Goal: Register for event/course

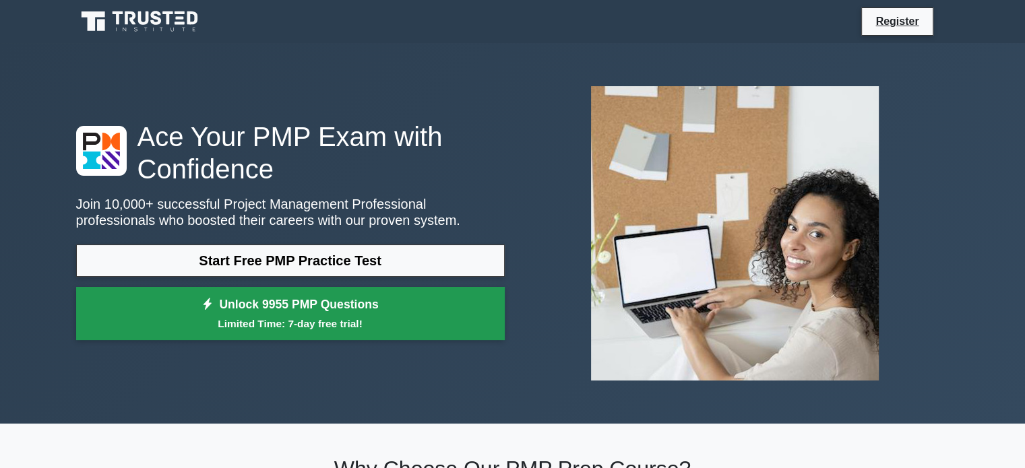
click at [345, 313] on link "Unlock 9955 PMP Questions Limited Time: 7-day free trial!" at bounding box center [290, 314] width 429 height 54
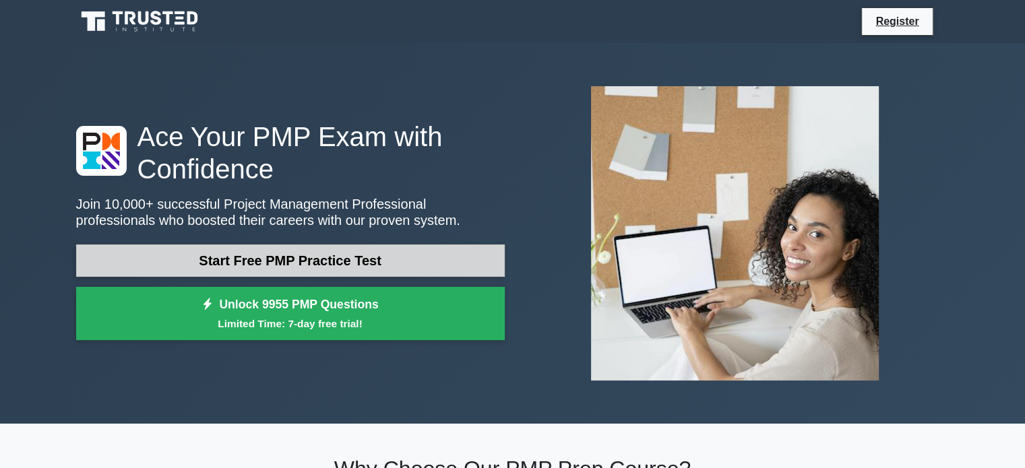
click at [290, 253] on link "Start Free PMP Practice Test" at bounding box center [290, 261] width 429 height 32
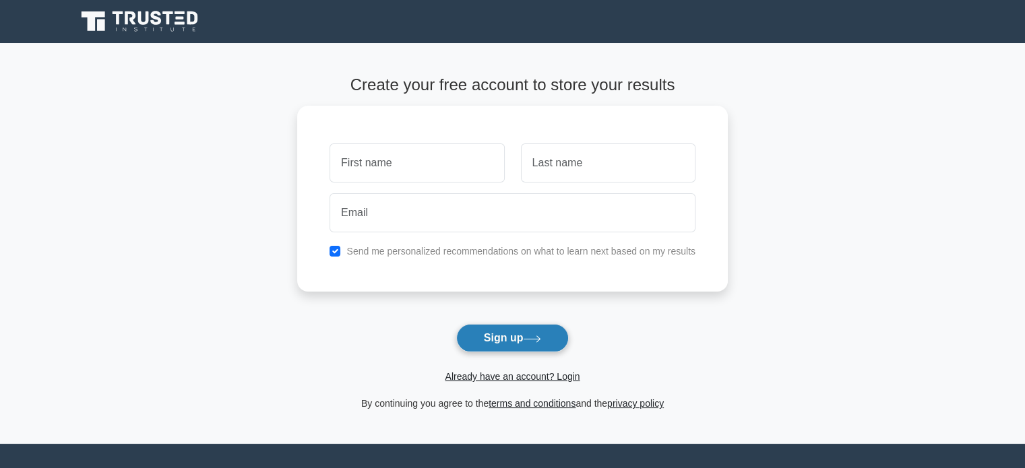
click at [495, 333] on button "Sign up" at bounding box center [512, 338] width 113 height 28
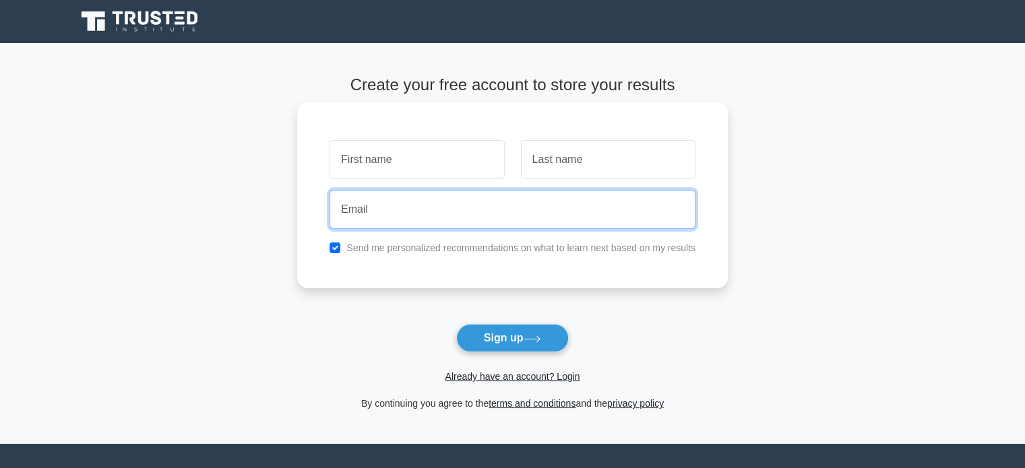
click at [435, 191] on input "email" at bounding box center [513, 209] width 366 height 39
type input "[EMAIL_ADDRESS][DOMAIN_NAME]"
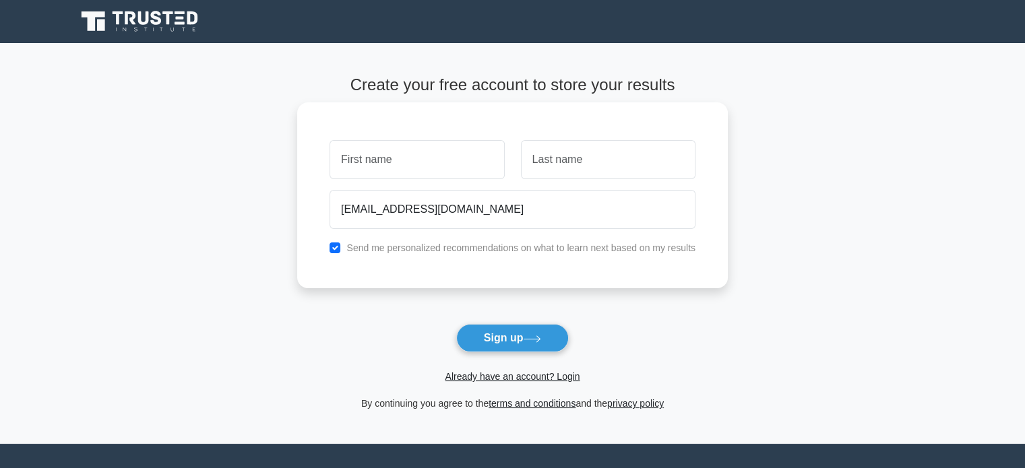
click at [480, 230] on div "[EMAIL_ADDRESS][DOMAIN_NAME]" at bounding box center [512, 210] width 382 height 50
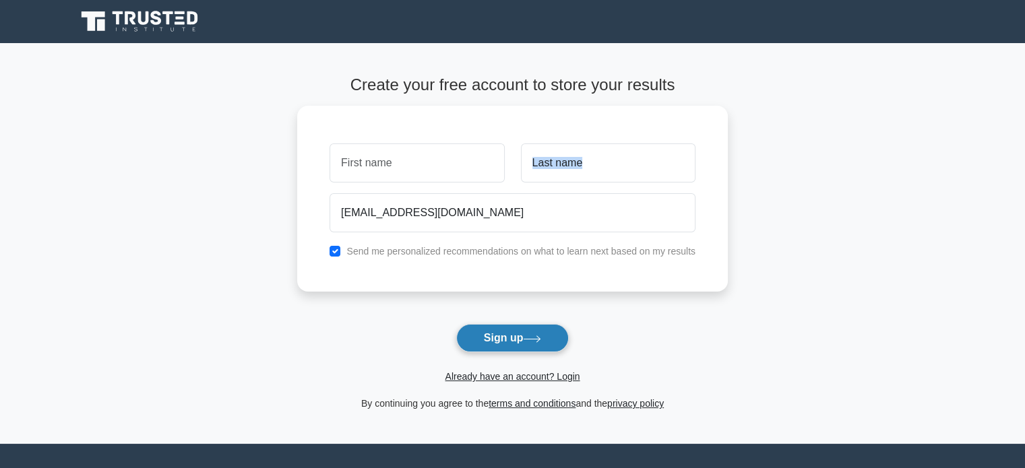
click at [502, 334] on button "Sign up" at bounding box center [512, 338] width 113 height 28
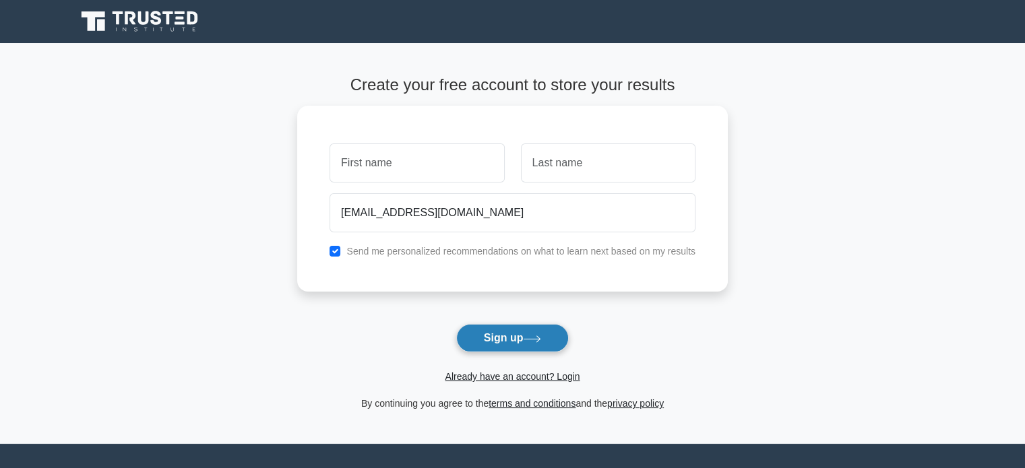
click at [502, 334] on button "Sign up" at bounding box center [512, 338] width 113 height 28
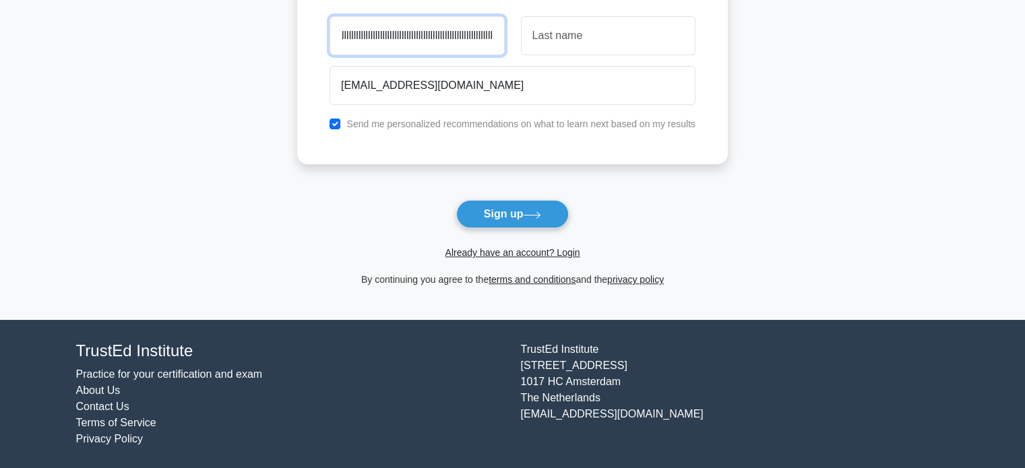
scroll to position [0, 2194]
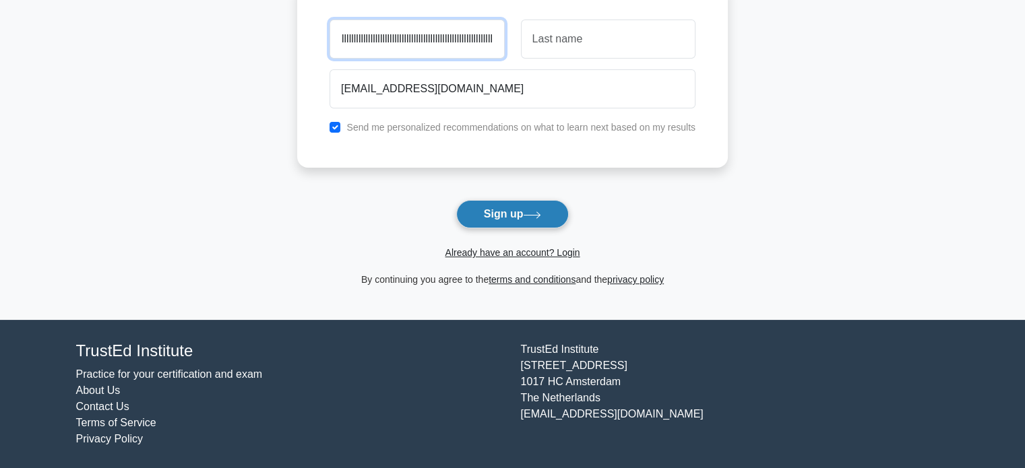
type input "b bbbbbbbbbbbbbbbbbbbbbbbbbbbbbbbbbbbbbbbbbbbbbbbbbbbb nnnnnnnnnnnnnnnnnnn nnnn…"
click at [531, 204] on button "Sign up" at bounding box center [512, 214] width 113 height 28
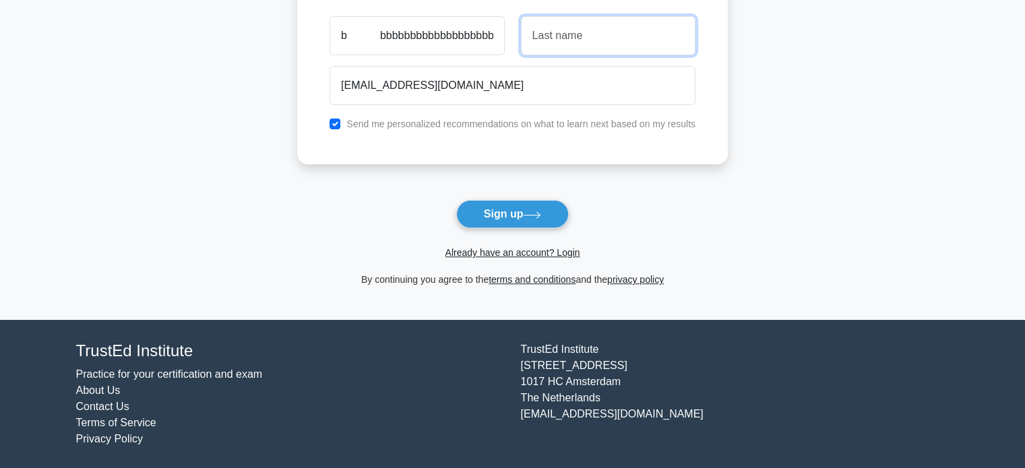
click at [611, 28] on input "text" at bounding box center [608, 35] width 175 height 39
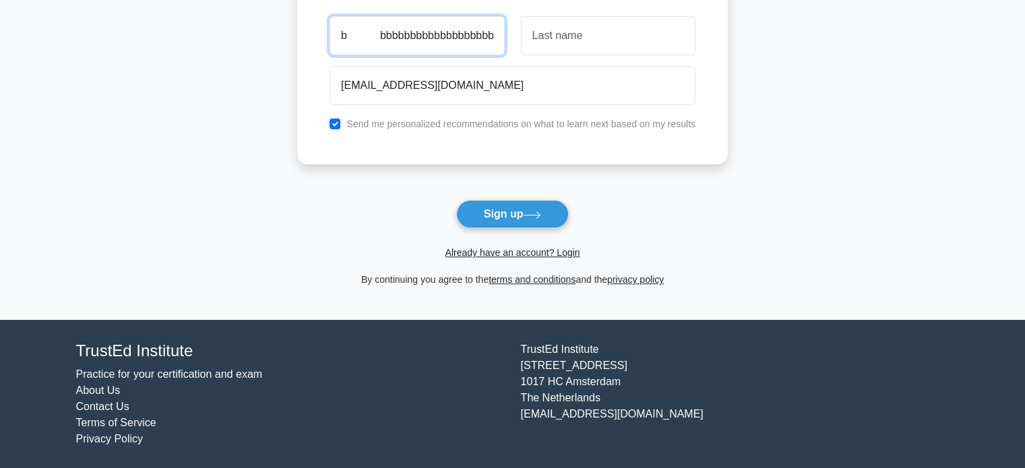
click at [474, 42] on input "b bbbbbbbbbbbbbbbbbbbbbbbbbbbbbbbbbbbbbbbbbbbbbbbbbbbb nnnnnnnnnnnnnnnnnnn nnnn…" at bounding box center [417, 35] width 175 height 39
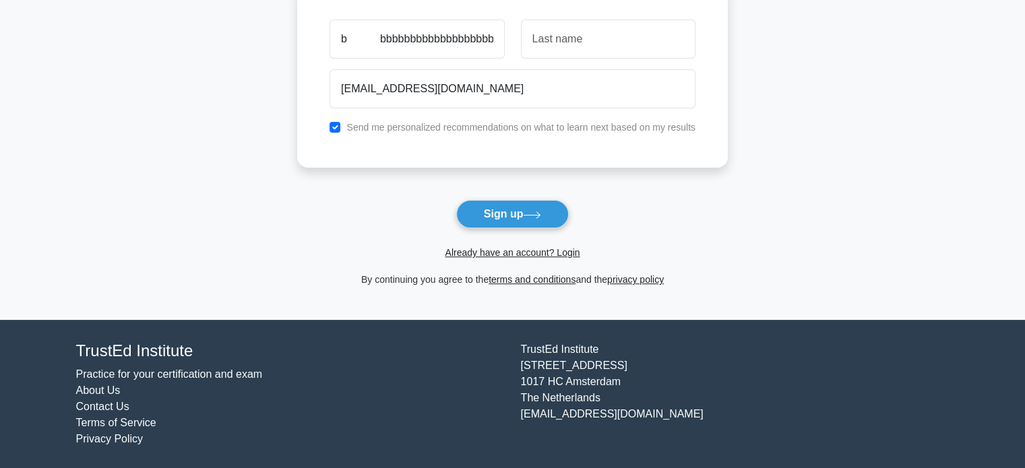
click at [445, 392] on li "About Us" at bounding box center [290, 391] width 429 height 16
click at [561, 142] on div "b bbbbbbbbbbbbbbbbbbbbbbbbbbbbbbbbbbbbbbbbbbbbbbbbbbbb nnnnnnnnnnnnnnnnnnn nnnn…" at bounding box center [512, 71] width 431 height 186
click at [337, 123] on input "checkbox" at bounding box center [335, 124] width 11 height 11
checkbox input "false"
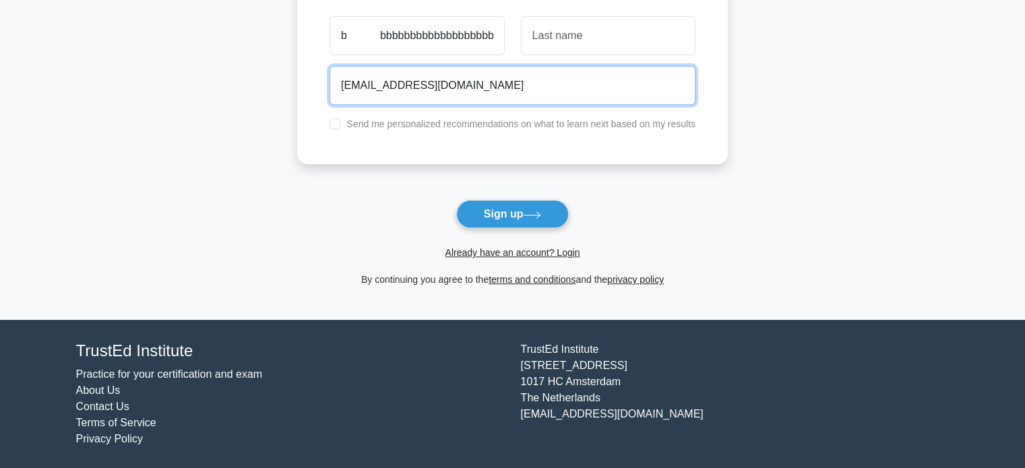
click at [399, 71] on input "[EMAIL_ADDRESS][DOMAIN_NAME]" at bounding box center [513, 85] width 366 height 39
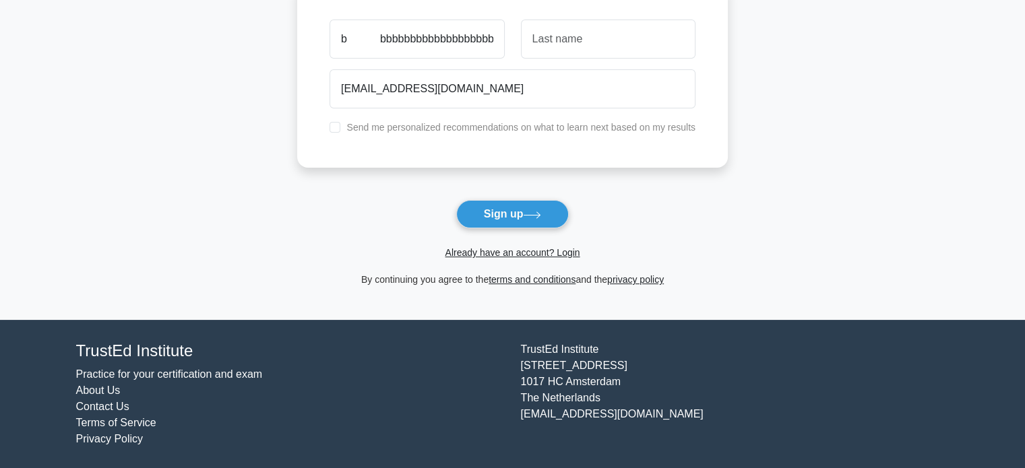
click at [280, 241] on main "Create your free account to store your results [EMAIL_ADDRESS][DOMAIN_NAME] Sen…" at bounding box center [512, 119] width 1025 height 401
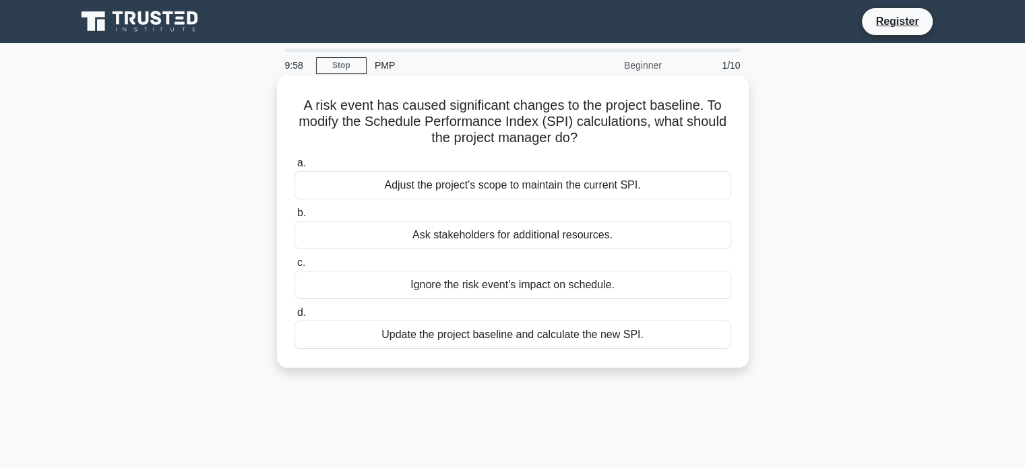
click at [439, 189] on div "Adjust the project's scope to maintain the current SPI." at bounding box center [513, 185] width 437 height 28
click at [295, 168] on input "a. Adjust the project's scope to maintain the current SPI." at bounding box center [295, 163] width 0 height 9
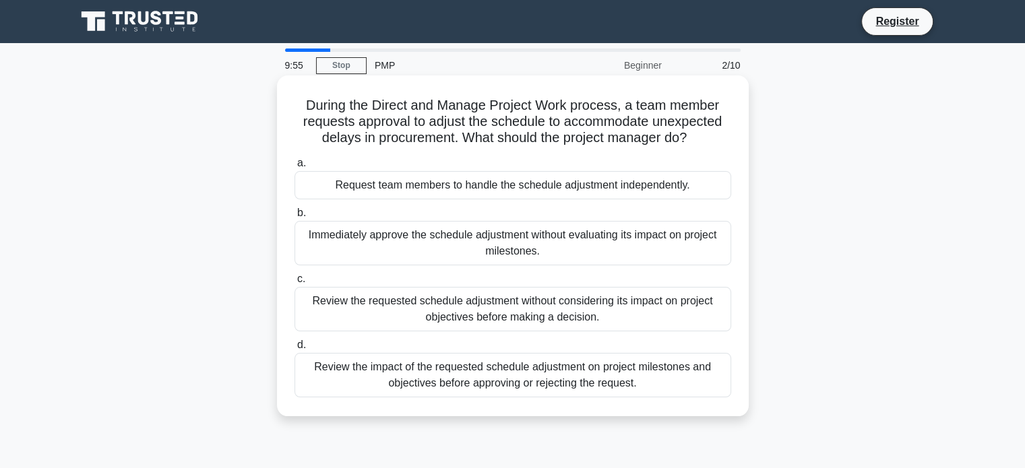
click at [388, 235] on div "Immediately approve the schedule adjustment without evaluating its impact on pr…" at bounding box center [513, 243] width 437 height 44
click at [295, 218] on input "b. Immediately approve the schedule adjustment without evaluating its impact on…" at bounding box center [295, 213] width 0 height 9
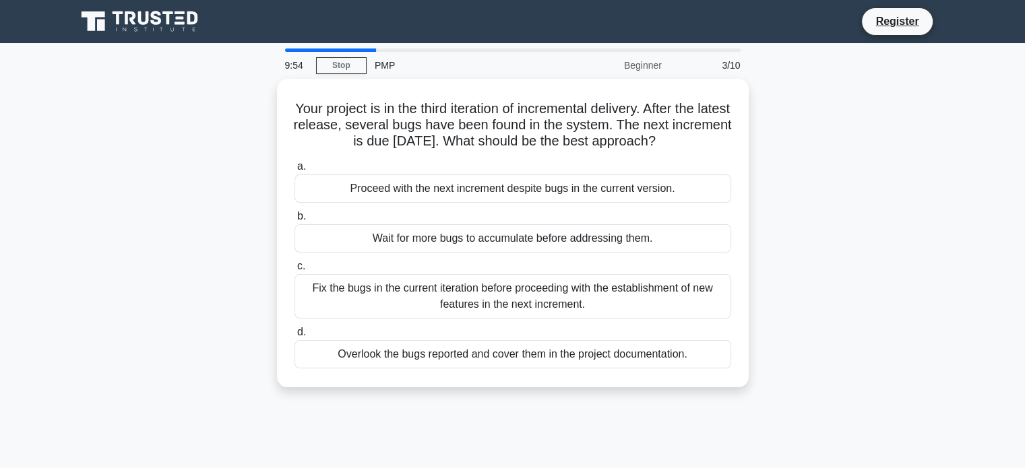
click at [388, 235] on div "Wait for more bugs to accumulate before addressing them." at bounding box center [513, 238] width 437 height 28
click at [295, 221] on input "b. Wait for more bugs to accumulate before addressing them." at bounding box center [295, 216] width 0 height 9
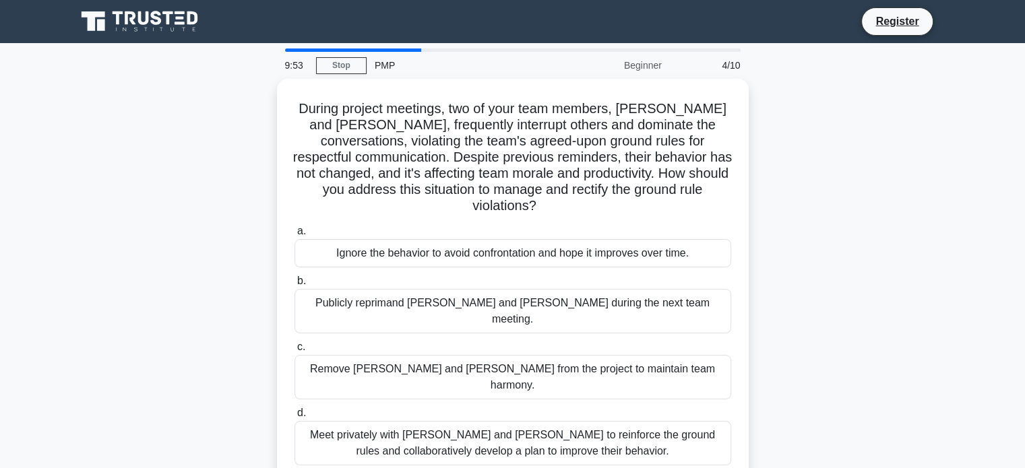
click at [388, 235] on label "a. Ignore the behavior to avoid confrontation and hope it improves over time." at bounding box center [513, 245] width 437 height 44
click at [295, 235] on input "a. Ignore the behavior to avoid confrontation and hope it improves over time." at bounding box center [295, 231] width 0 height 9
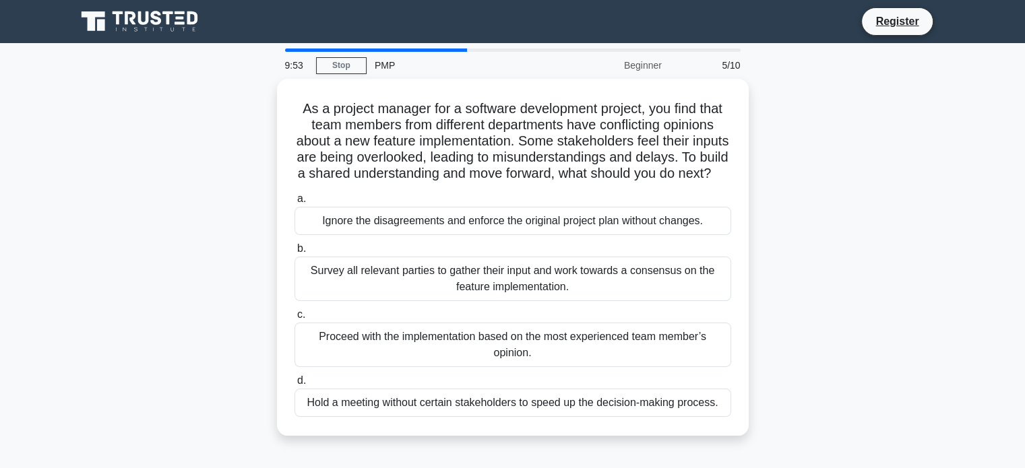
click at [388, 235] on div "Ignore the disagreements and enforce the original project plan without changes." at bounding box center [513, 221] width 437 height 28
click at [295, 204] on input "a. Ignore the disagreements and enforce the original project plan without chang…" at bounding box center [295, 199] width 0 height 9
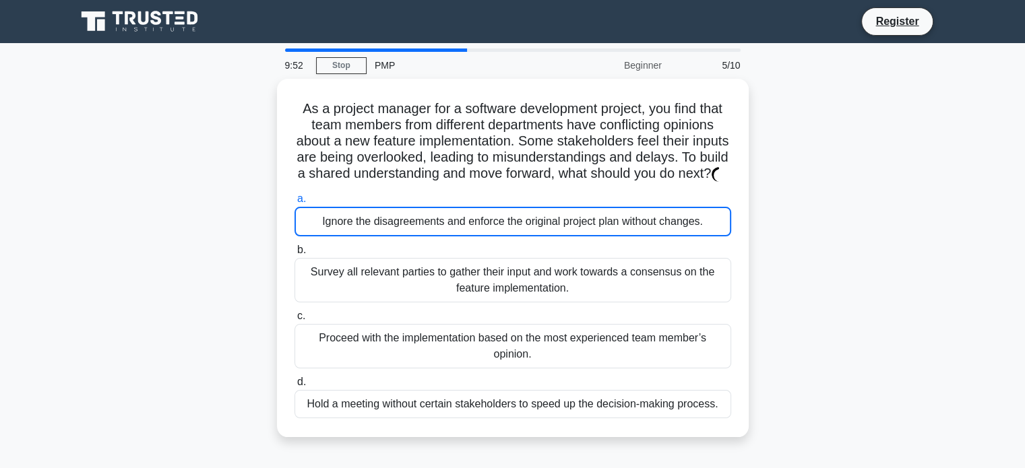
click at [388, 235] on div "Ignore the disagreements and enforce the original project plan without changes." at bounding box center [513, 222] width 437 height 30
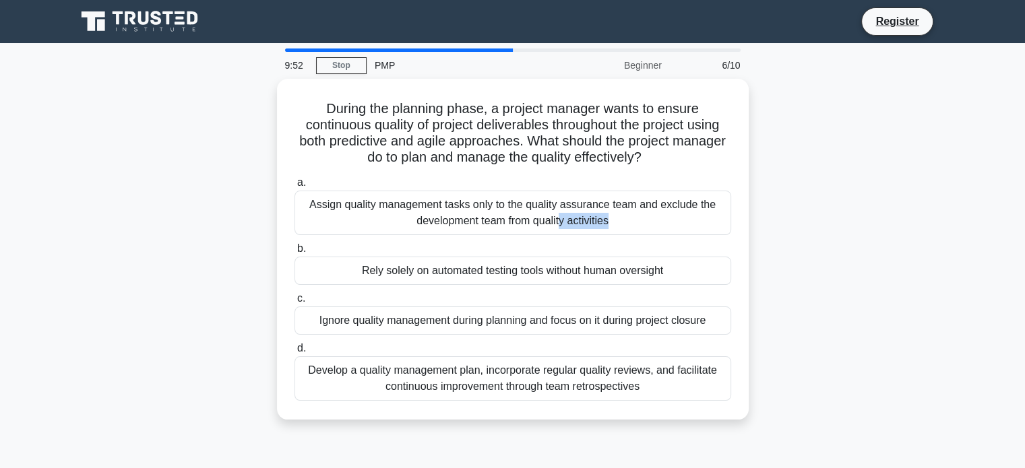
click at [388, 235] on div "a. Assign quality management tasks only to the quality assurance team and exclu…" at bounding box center [512, 288] width 453 height 232
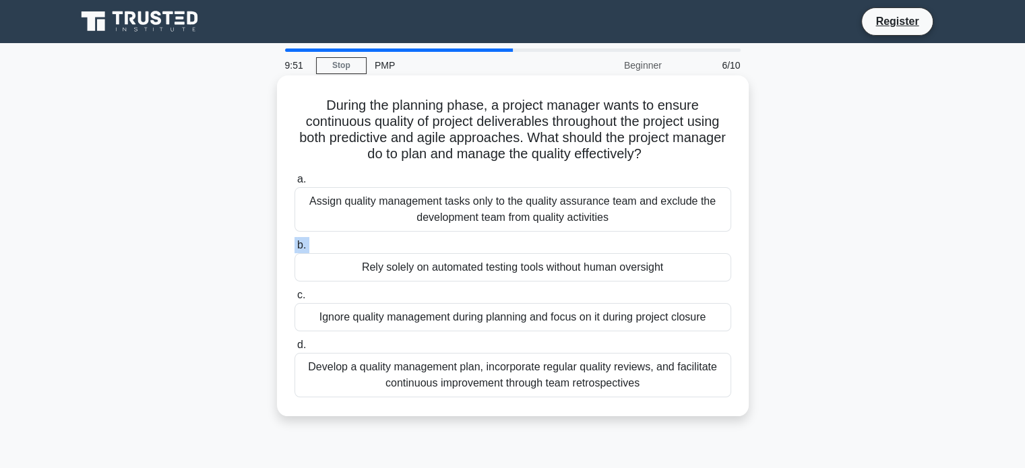
click at [388, 235] on div "a. Assign quality management tasks only to the quality assurance team and exclu…" at bounding box center [512, 284] width 453 height 232
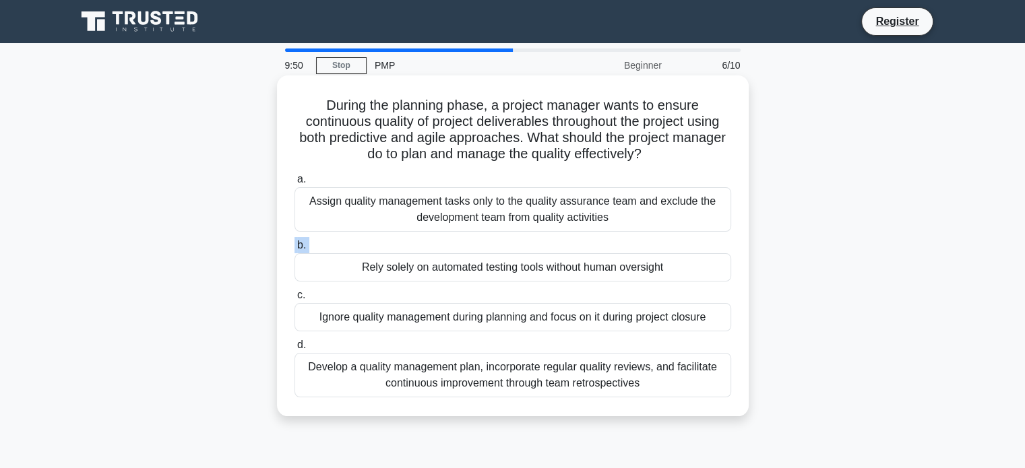
click at [388, 235] on div "a. Assign quality management tasks only to the quality assurance team and exclu…" at bounding box center [512, 284] width 453 height 232
drag, startPoint x: 388, startPoint y: 235, endPoint x: 372, endPoint y: 273, distance: 41.1
click at [372, 273] on div "a. Assign quality management tasks only to the quality assurance team and exclu…" at bounding box center [512, 284] width 453 height 232
click at [372, 273] on div "Rely solely on automated testing tools without human oversight" at bounding box center [513, 267] width 437 height 28
click at [295, 250] on input "b. Rely solely on automated testing tools without human oversight" at bounding box center [295, 245] width 0 height 9
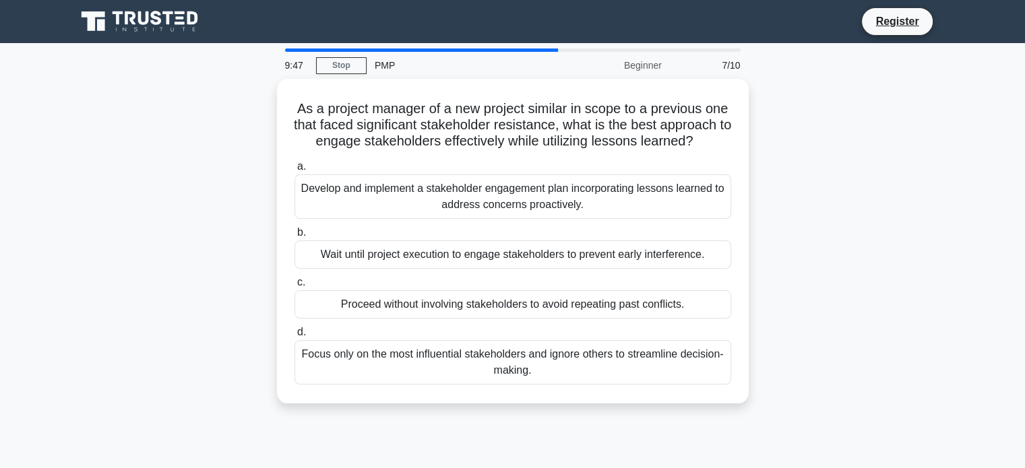
click at [372, 269] on div "Wait until project execution to engage stakeholders to prevent early interferen…" at bounding box center [513, 255] width 437 height 28
click at [295, 237] on input "b. Wait until project execution to engage stakeholders to prevent early interfe…" at bounding box center [295, 232] width 0 height 9
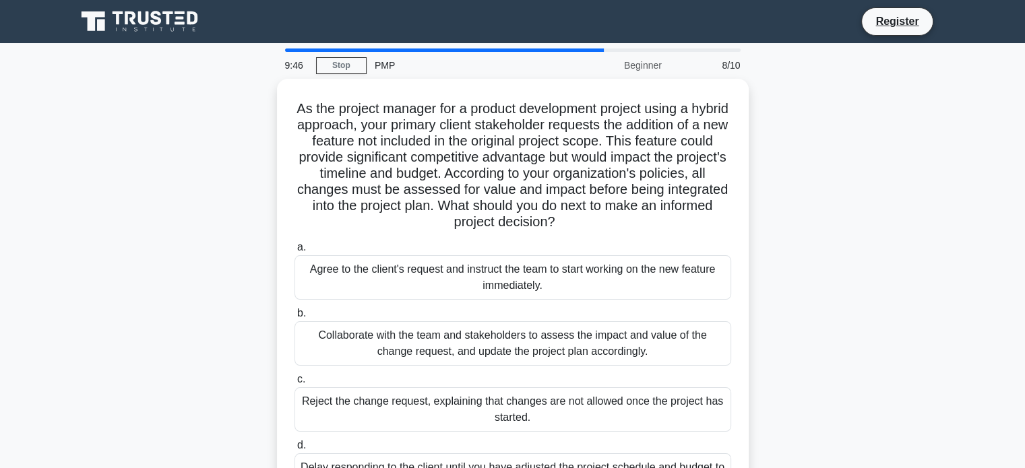
click at [372, 273] on div "Agree to the client's request and instruct the team to start working on the new…" at bounding box center [513, 277] width 437 height 44
click at [295, 252] on input "a. Agree to the client's request and instruct the team to start working on the …" at bounding box center [295, 247] width 0 height 9
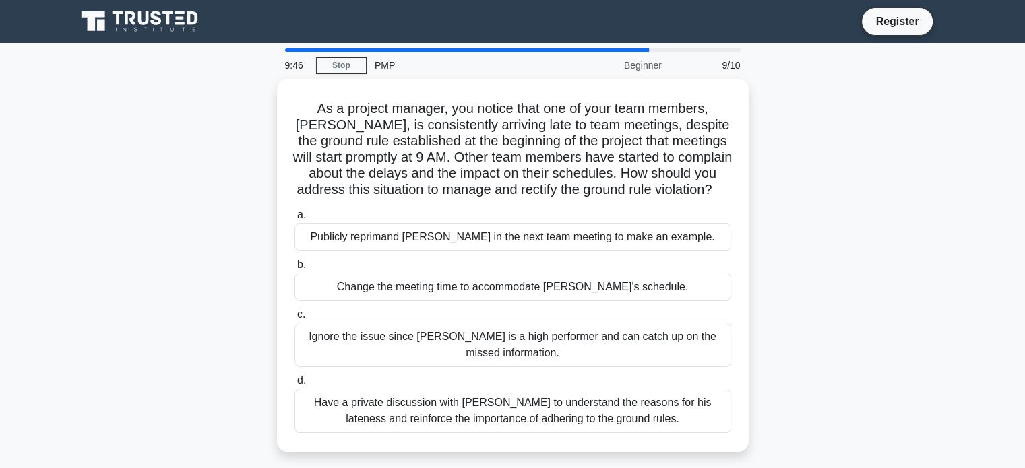
click at [372, 273] on label "b. Change the meeting time to accommodate Tom's schedule." at bounding box center [513, 279] width 437 height 44
click at [295, 270] on input "b. Change the meeting time to accommodate Tom's schedule." at bounding box center [295, 265] width 0 height 9
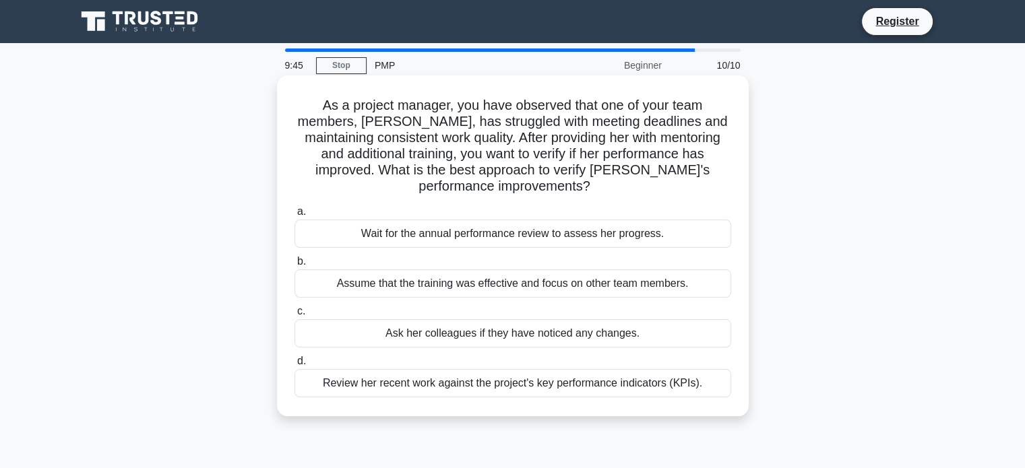
click at [372, 273] on div "Assume that the training was effective and focus on other team members." at bounding box center [513, 284] width 437 height 28
click at [295, 266] on input "b. Assume that the training was effective and focus on other team members." at bounding box center [295, 261] width 0 height 9
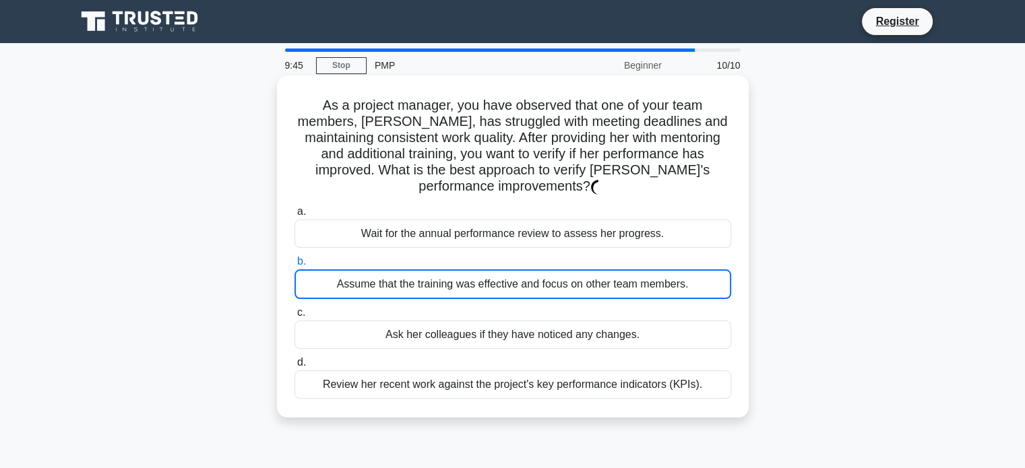
click at [372, 273] on div "Assume that the training was effective and focus on other team members." at bounding box center [513, 285] width 437 height 30
click at [295, 266] on input "b. Assume that the training was effective and focus on other team members." at bounding box center [295, 261] width 0 height 9
click at [372, 273] on div "Assume that the training was effective and focus on other team members." at bounding box center [513, 285] width 437 height 30
click at [295, 266] on input "b. Assume that the training was effective and focus on other team members." at bounding box center [295, 261] width 0 height 9
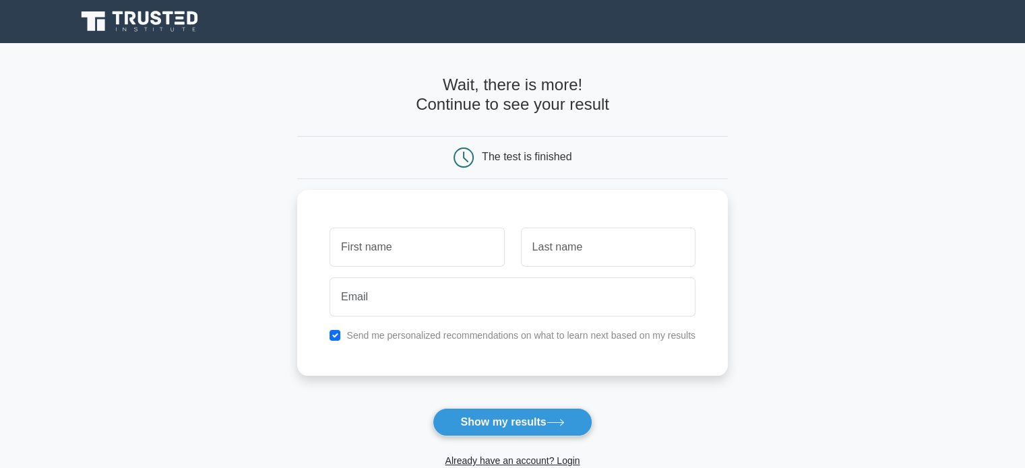
click at [372, 273] on div at bounding box center [512, 297] width 382 height 50
drag, startPoint x: 0, startPoint y: 0, endPoint x: 372, endPoint y: 273, distance: 461.4
click at [372, 273] on div at bounding box center [512, 294] width 382 height 50
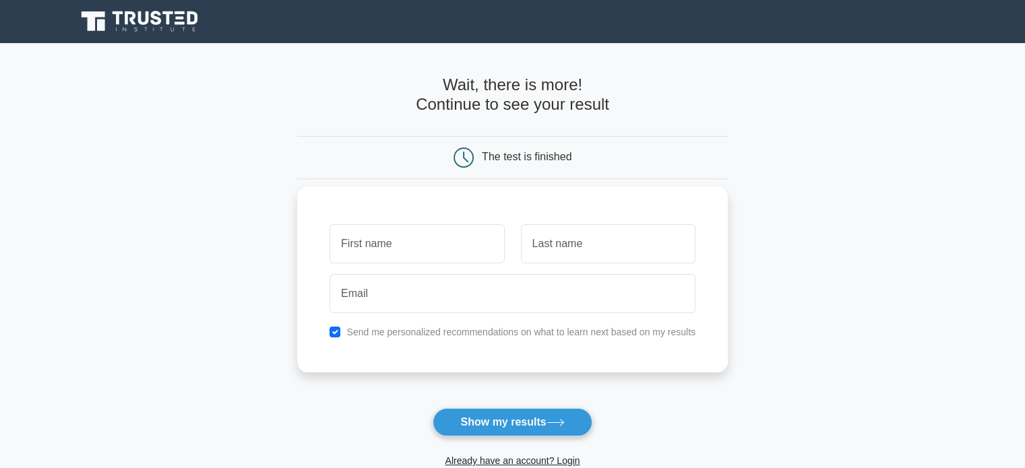
click at [372, 273] on div at bounding box center [512, 294] width 382 height 50
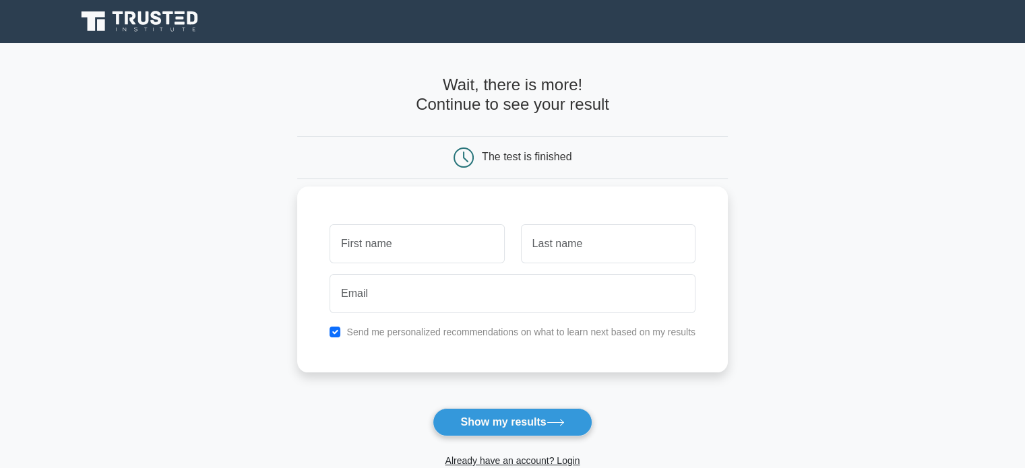
click at [372, 273] on div at bounding box center [512, 294] width 382 height 50
click at [476, 425] on button "Show my results" at bounding box center [512, 422] width 159 height 28
click at [436, 247] on input "text" at bounding box center [417, 243] width 175 height 39
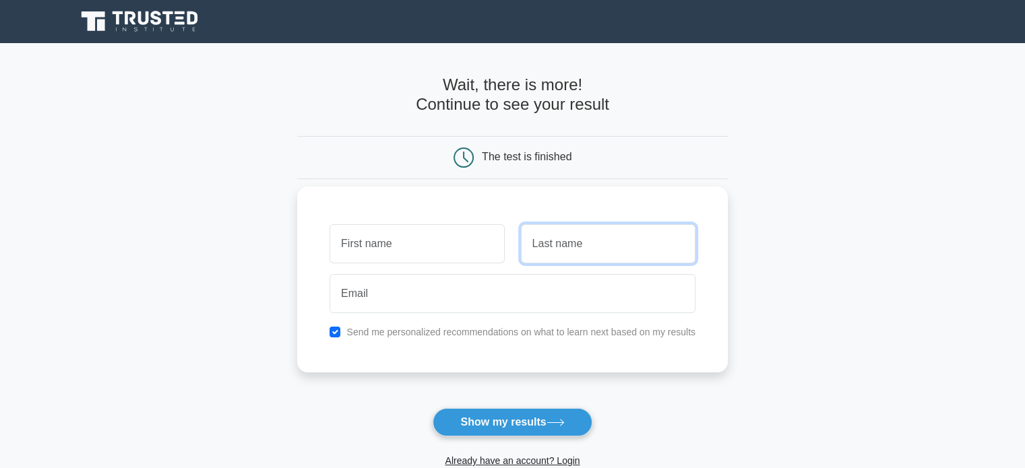
click at [553, 243] on input "text" at bounding box center [608, 243] width 175 height 39
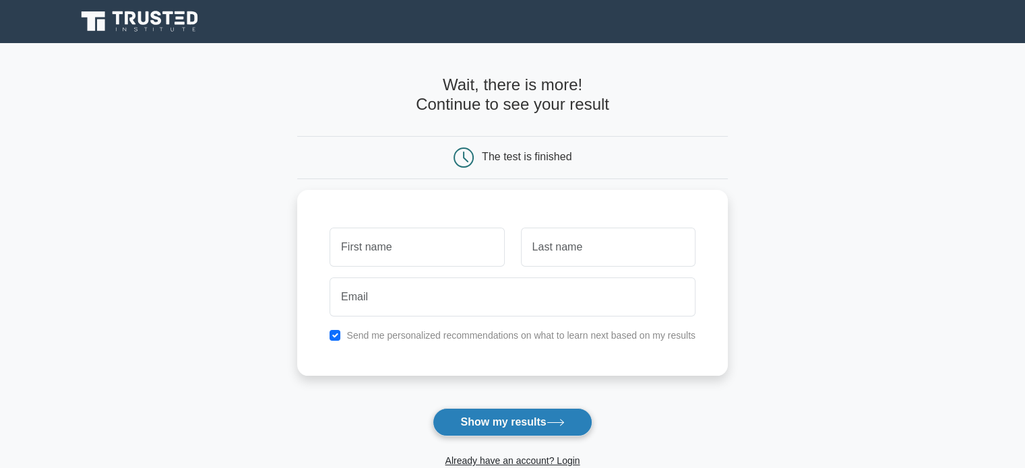
click at [516, 412] on button "Show my results" at bounding box center [512, 422] width 159 height 28
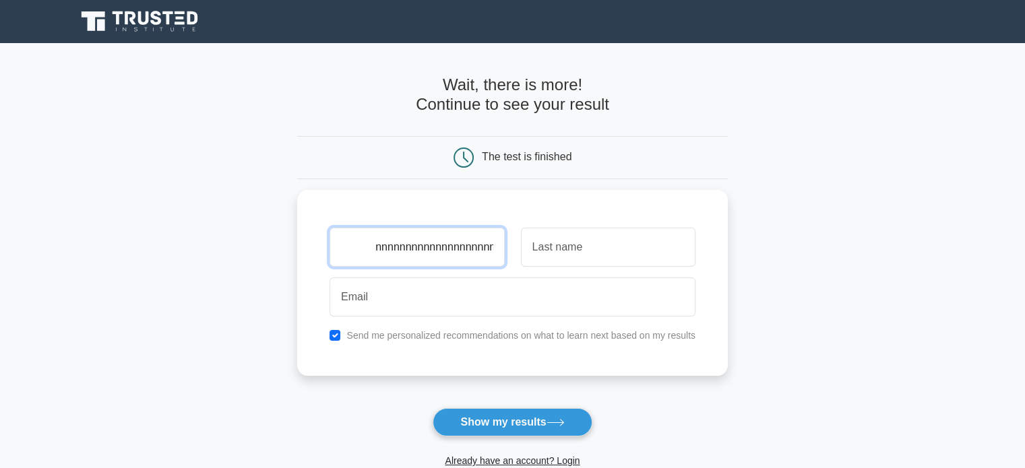
scroll to position [0, 264]
type input "vzxxndnnzsssssssssnn nnnnnnnnnnnnnnnnnnnnnnnnnnnnnnnnnnnnnnnnnnnnnnnnnnnnnnnnnn…"
